Goal: Transaction & Acquisition: Purchase product/service

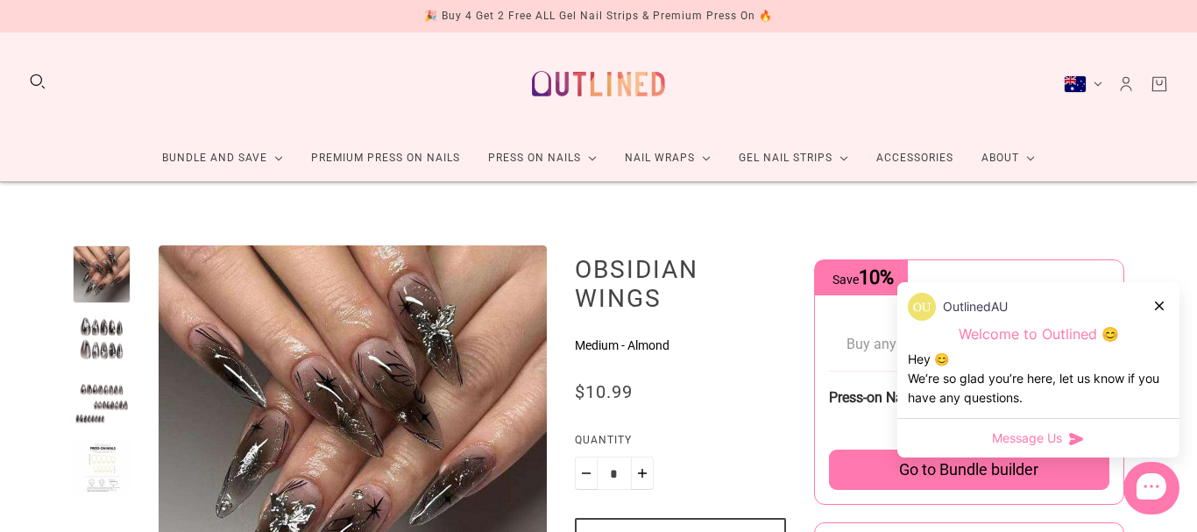
scroll to position [253, 0]
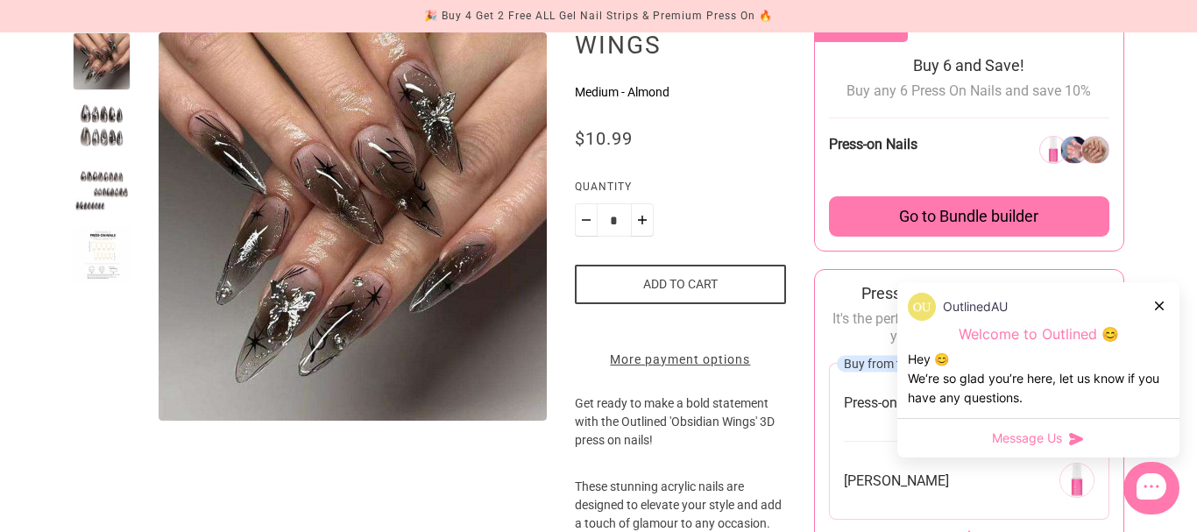
click at [1152, 304] on div "OutlinedAU" at bounding box center [1038, 307] width 261 height 28
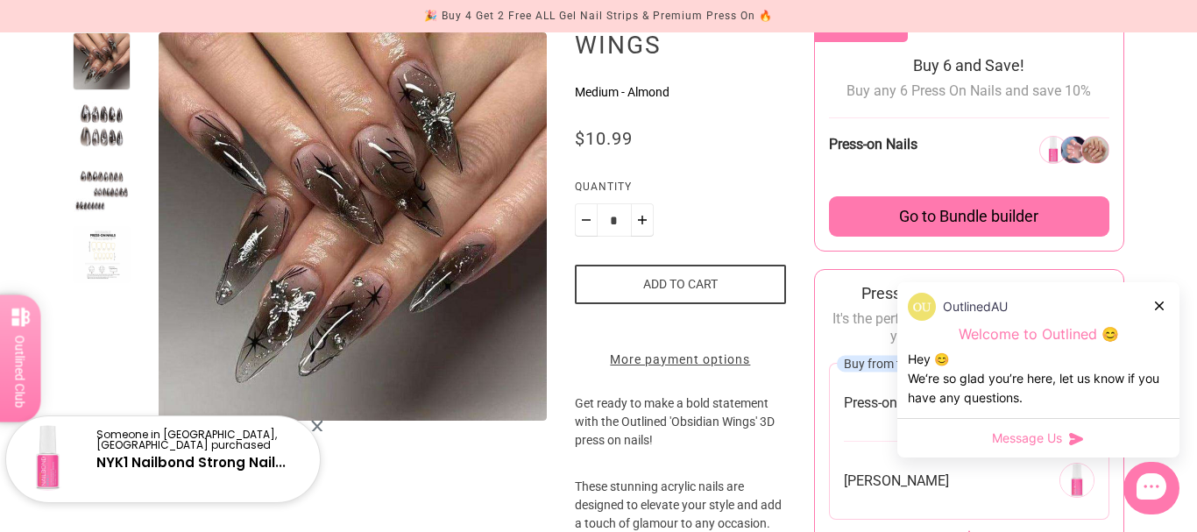
click at [1158, 302] on icon at bounding box center [1159, 305] width 9 height 9
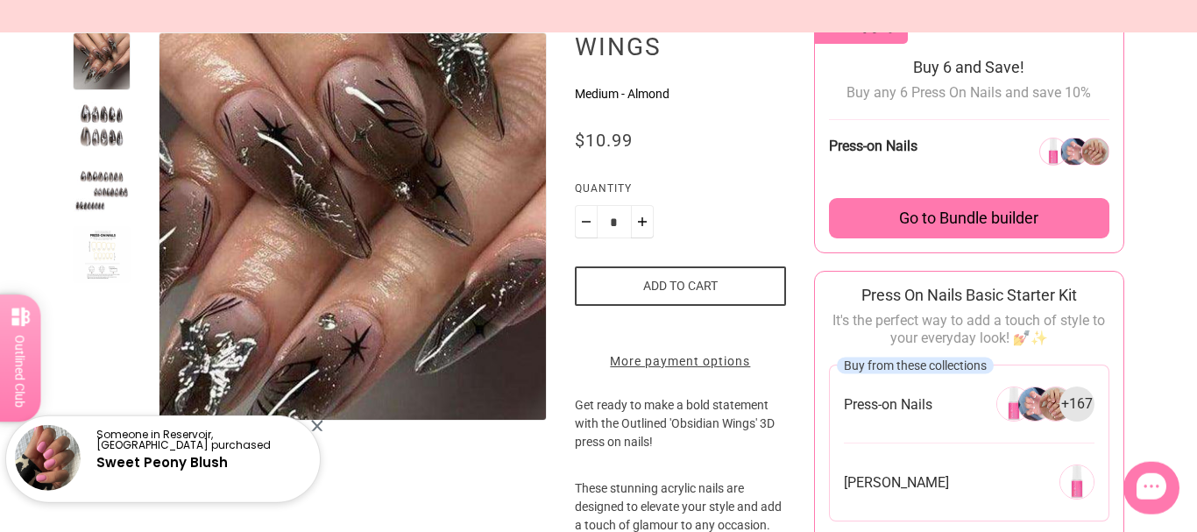
scroll to position [0, 0]
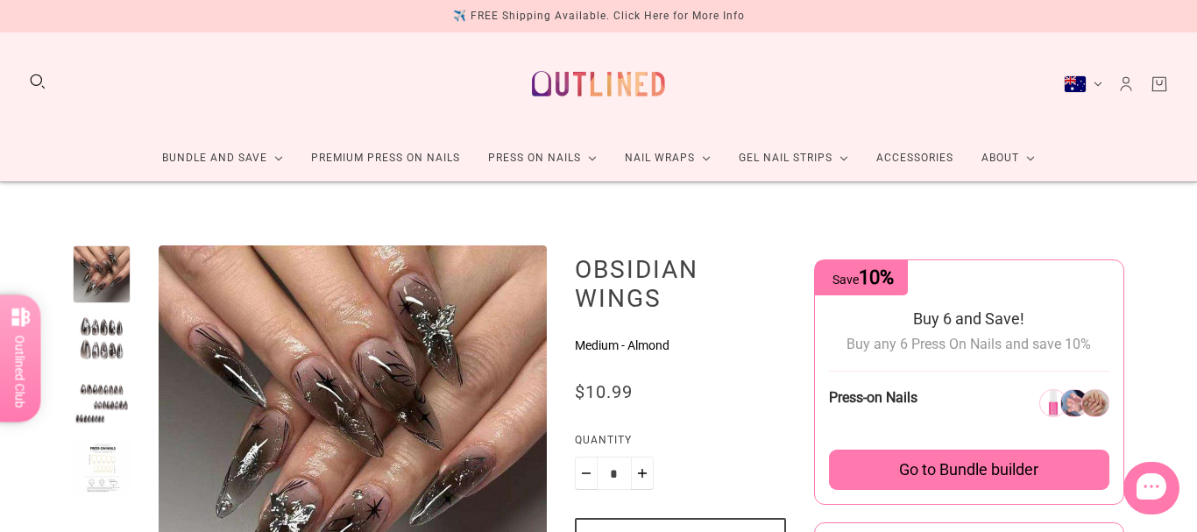
click at [640, 72] on img at bounding box center [598, 83] width 154 height 74
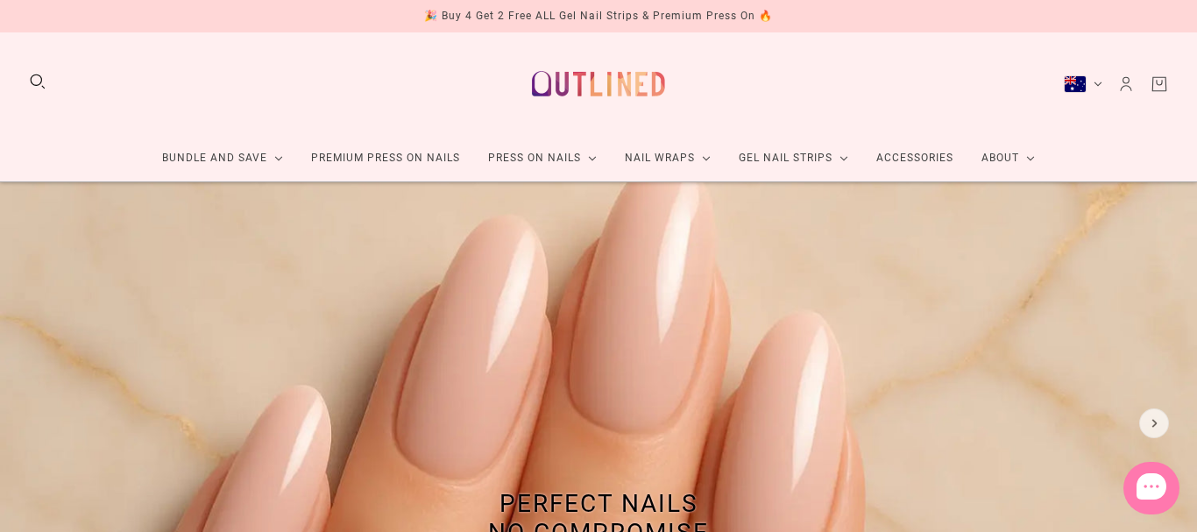
scroll to position [1206, 0]
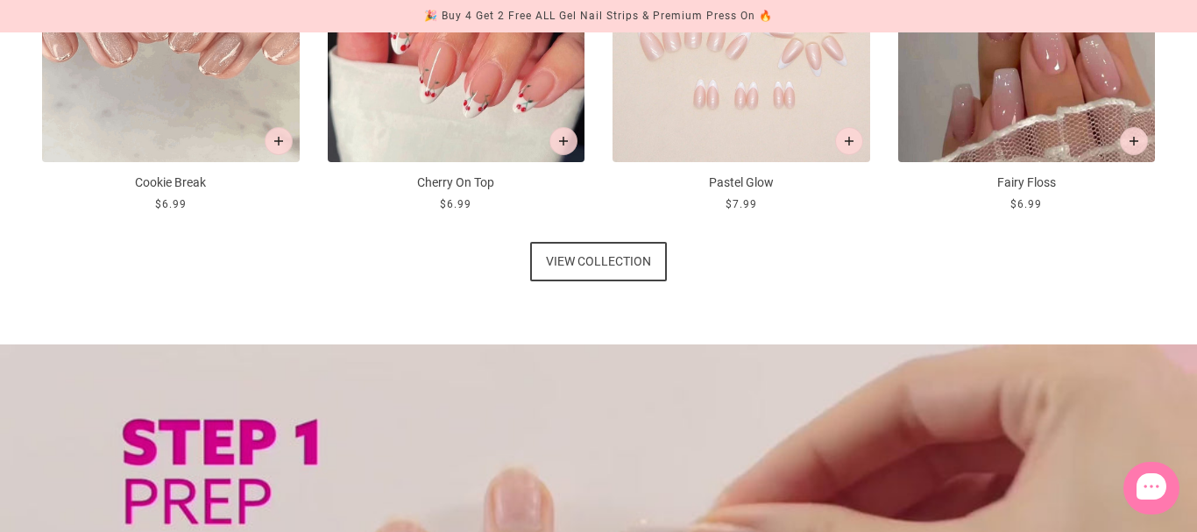
click at [593, 257] on span "View collection" at bounding box center [598, 261] width 105 height 39
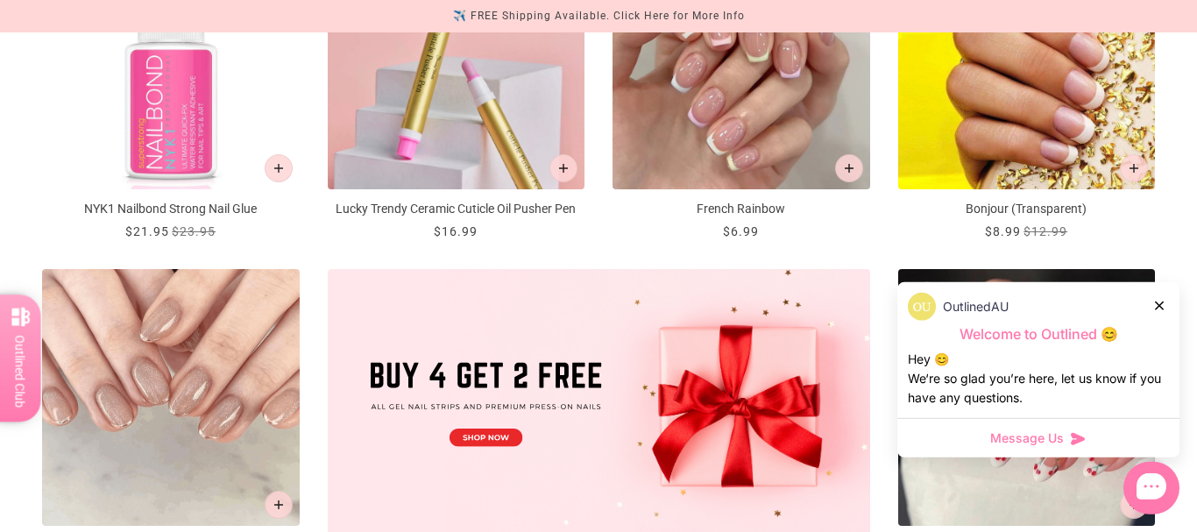
scroll to position [828, 0]
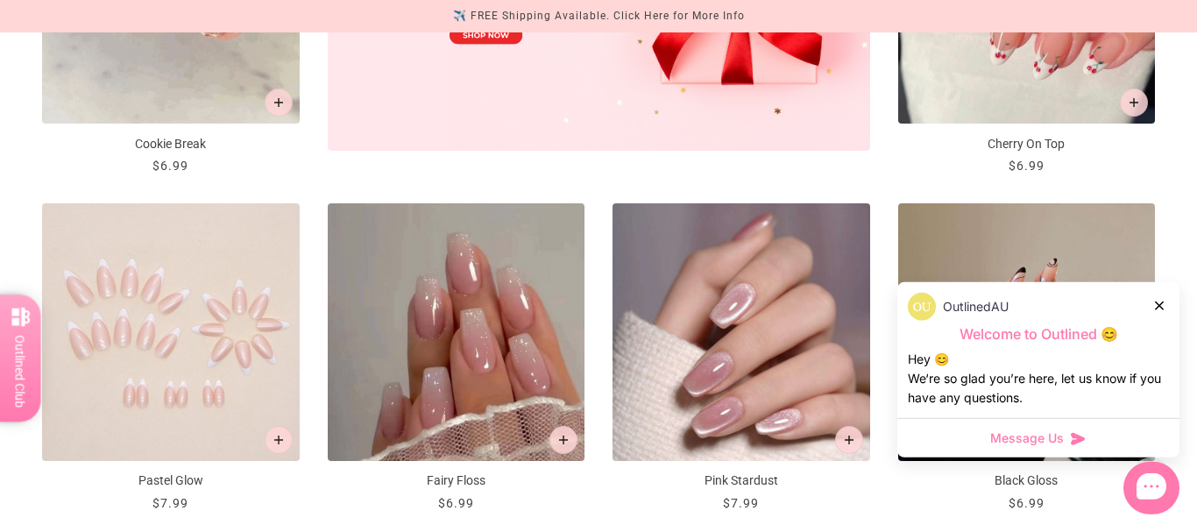
click at [1155, 302] on icon at bounding box center [1159, 305] width 9 height 9
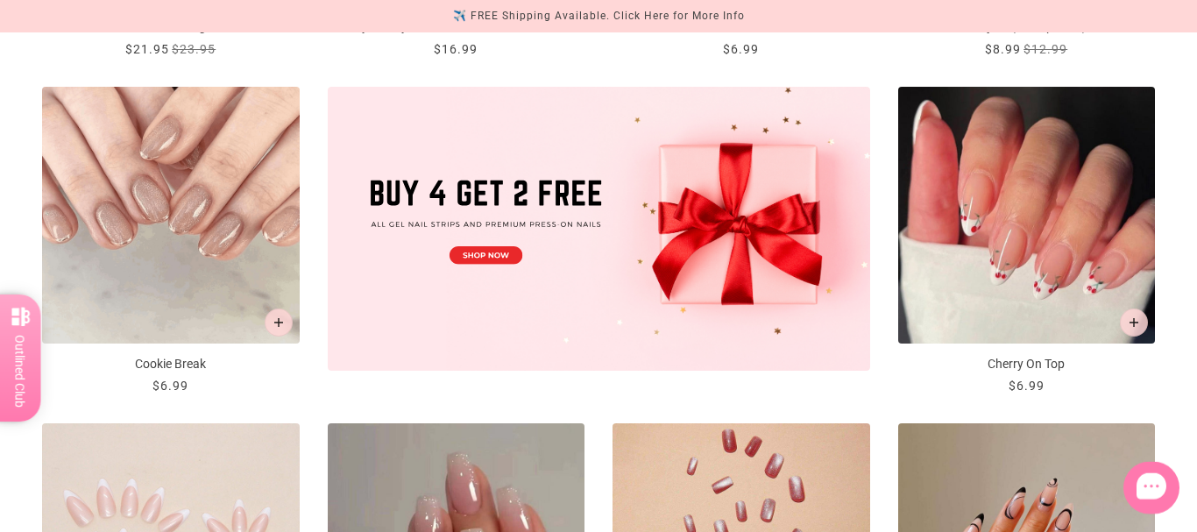
scroll to position [0, 0]
